Goal: Navigation & Orientation: Find specific page/section

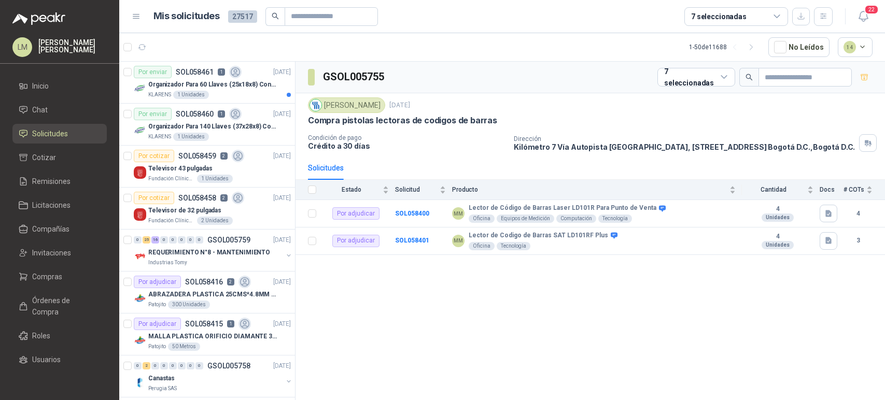
click at [48, 273] on span "Compras" at bounding box center [47, 276] width 30 height 11
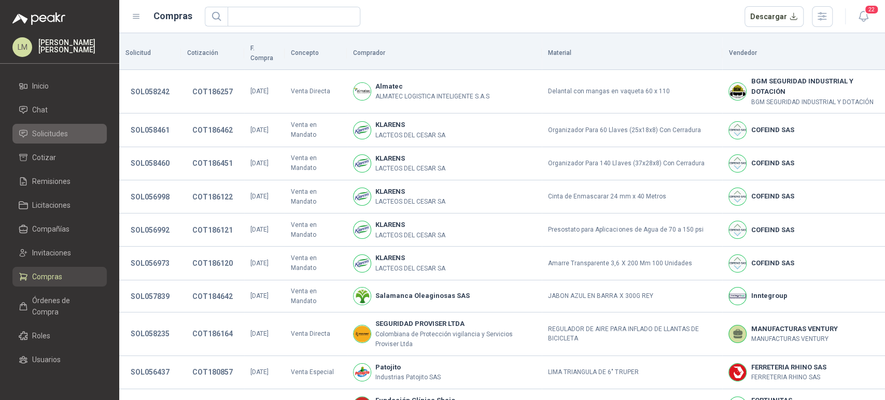
click at [62, 134] on span "Solicitudes" at bounding box center [50, 133] width 36 height 11
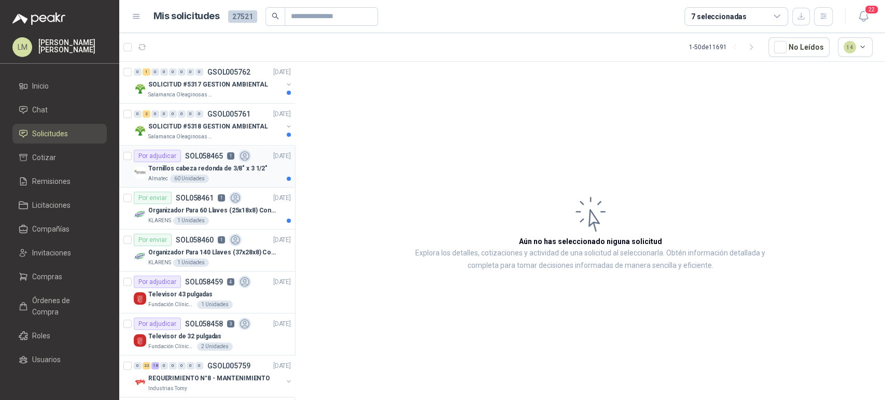
click at [206, 166] on p "Tornillos cabeza redonda de 3/8" x 3 1/2"" at bounding box center [207, 169] width 119 height 10
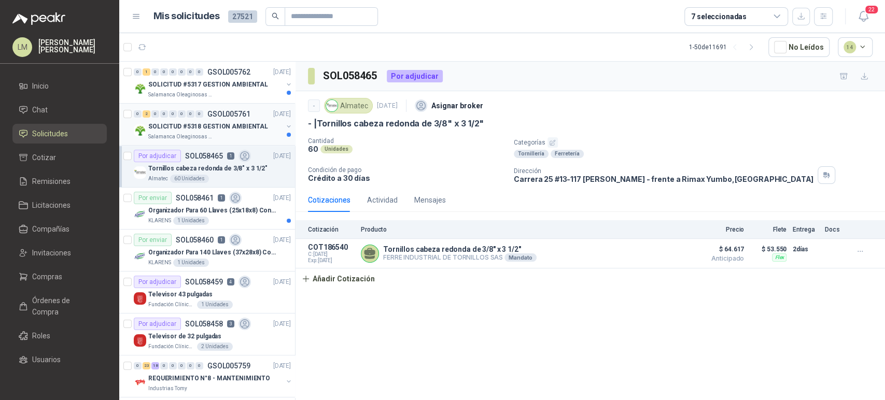
click at [220, 126] on p "SOLICITUD #5318 GESTION AMBIENTAL" at bounding box center [208, 127] width 120 height 10
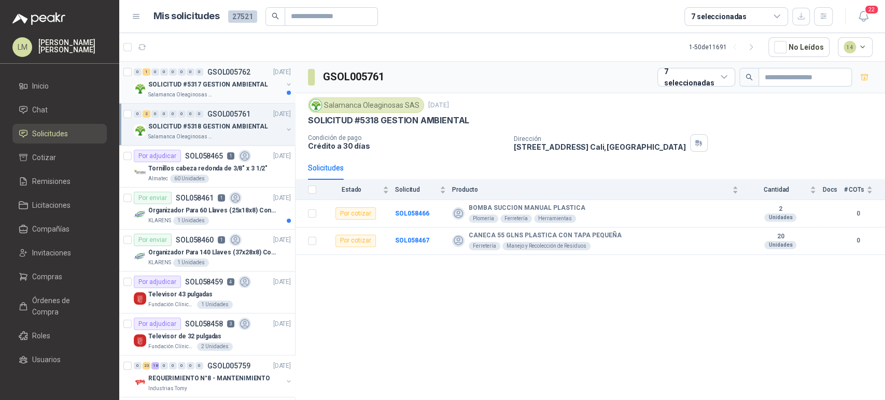
click at [195, 94] on p "Salamanca Oleaginosas SAS" at bounding box center [180, 95] width 65 height 8
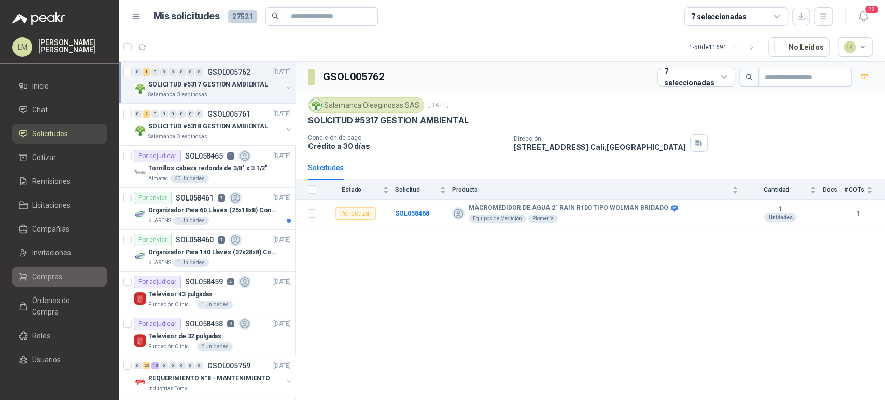
click at [50, 275] on span "Compras" at bounding box center [47, 276] width 30 height 11
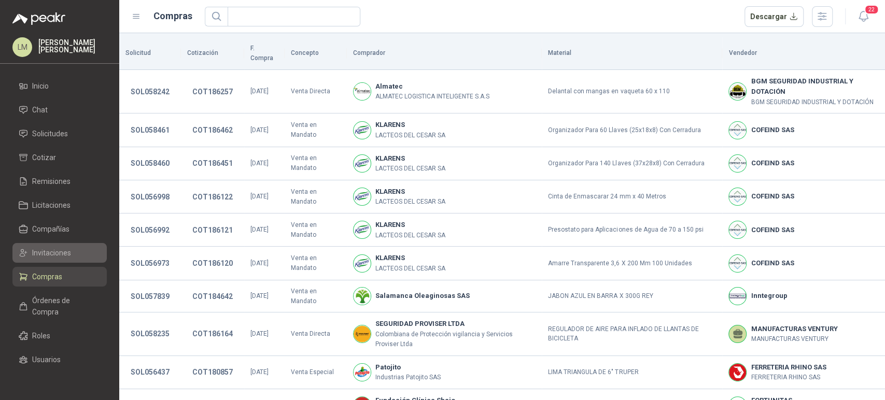
click at [59, 248] on span "Invitaciones" at bounding box center [51, 252] width 39 height 11
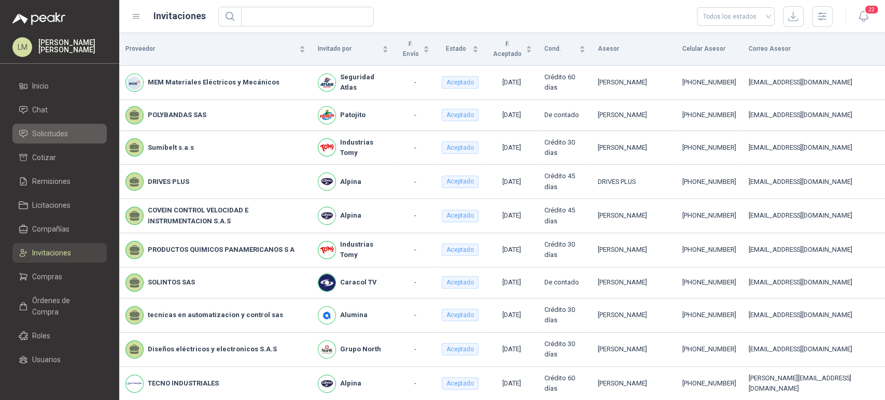
click at [45, 131] on span "Solicitudes" at bounding box center [50, 133] width 36 height 11
